Goal: Task Accomplishment & Management: Manage account settings

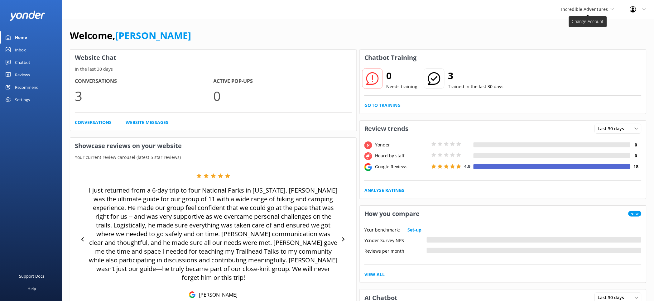
click at [601, 9] on span "Incredible Adventures" at bounding box center [584, 9] width 47 height 6
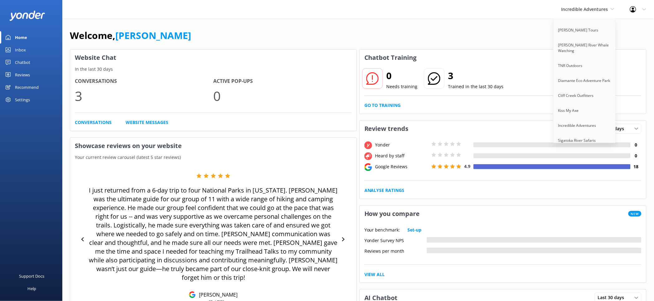
scroll to position [485, 0]
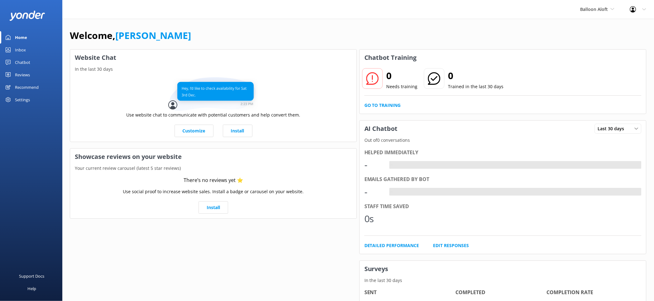
click at [19, 98] on div "Settings" at bounding box center [22, 99] width 15 height 12
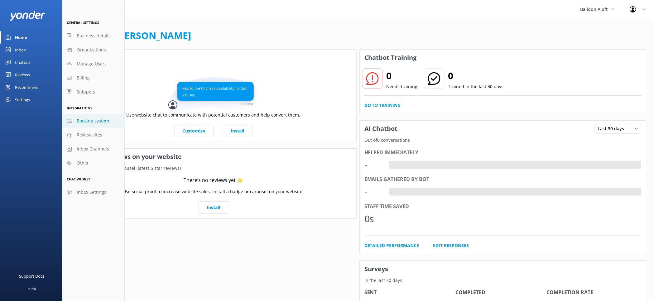
click at [104, 124] on span "Booking system" at bounding box center [93, 120] width 32 height 7
